Goal: Navigation & Orientation: Find specific page/section

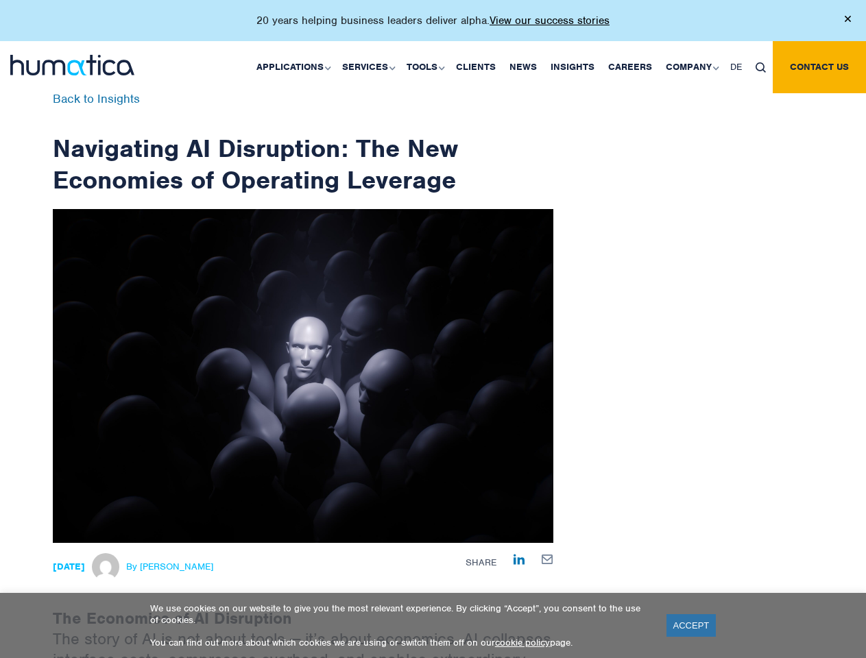
click at [433, 26] on p "20 years helping business leaders deliver alpha. View our success stories" at bounding box center [433, 21] width 353 height 14
click at [296, 67] on link "Applications" at bounding box center [293, 67] width 86 height 52
click at [370, 67] on link "Services" at bounding box center [367, 67] width 64 height 52
click at [427, 67] on link "Tools" at bounding box center [424, 67] width 49 height 52
click at [691, 67] on link "Company" at bounding box center [691, 67] width 64 height 52
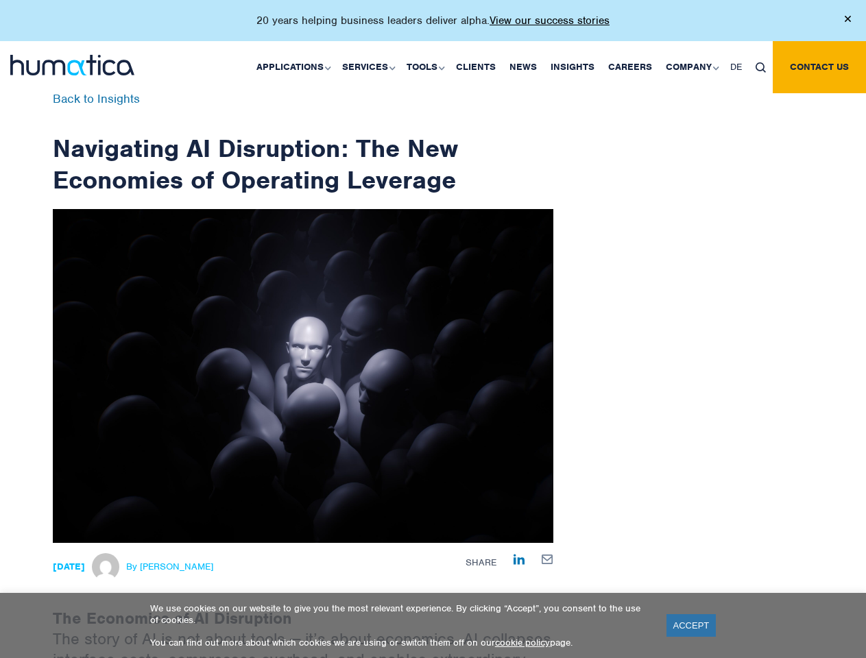
click at [761, 67] on img at bounding box center [761, 67] width 10 height 10
click at [691, 626] on link "ACCEPT" at bounding box center [692, 626] width 50 height 23
